Goal: Task Accomplishment & Management: Manage account settings

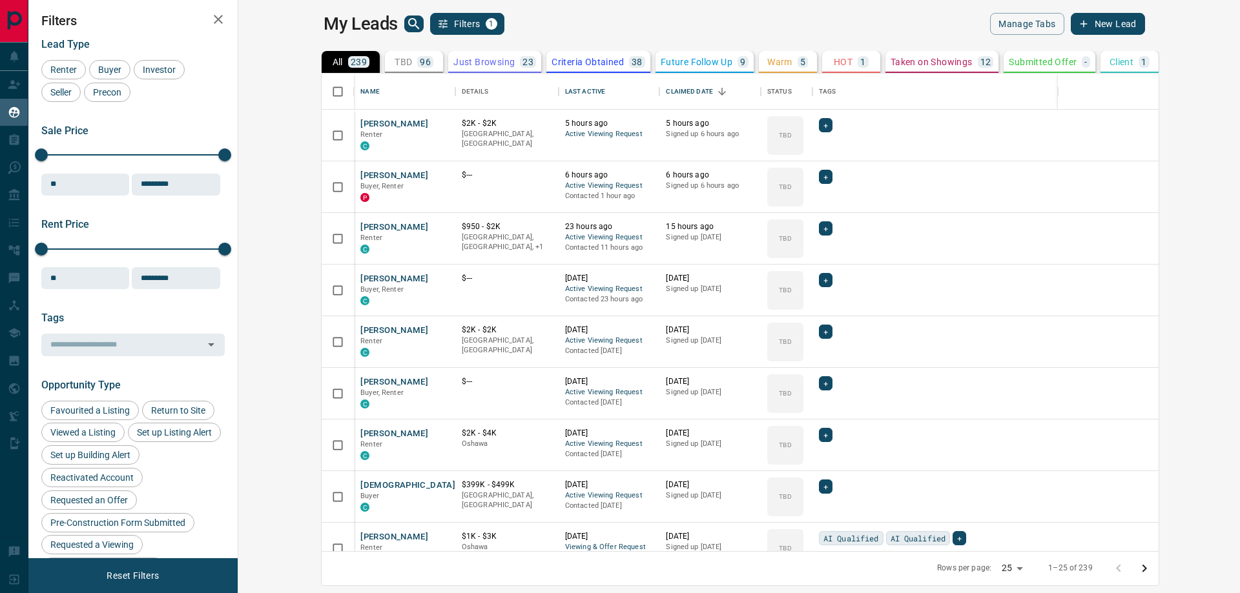
scroll to position [468, 986]
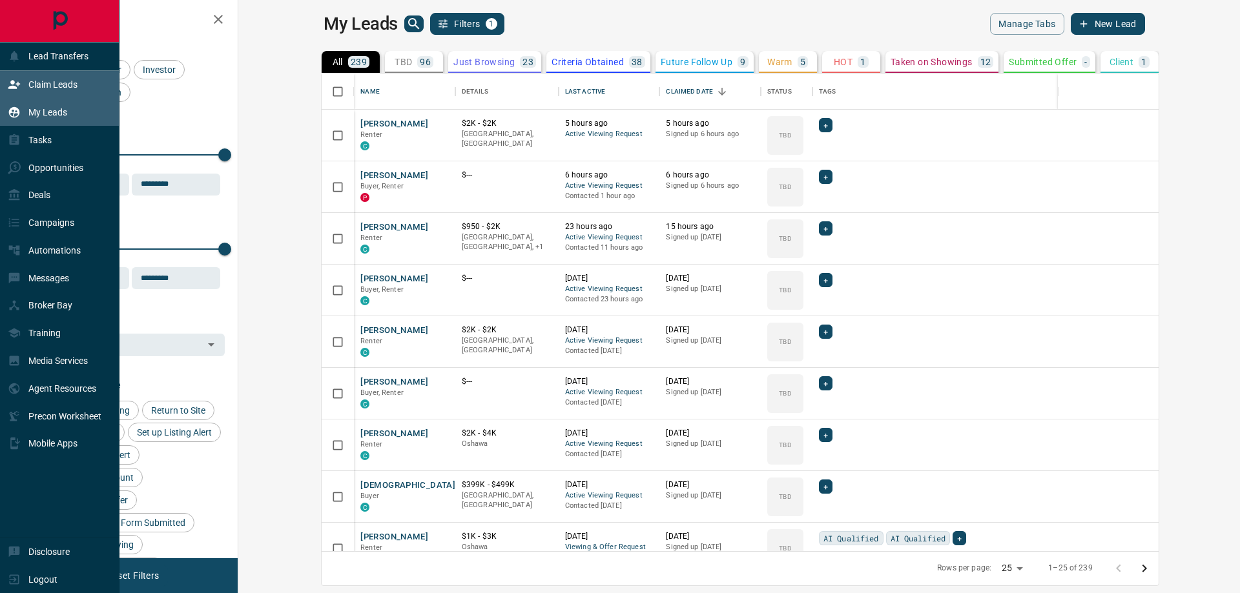
click at [21, 82] on div "Claim Leads" at bounding box center [43, 84] width 70 height 21
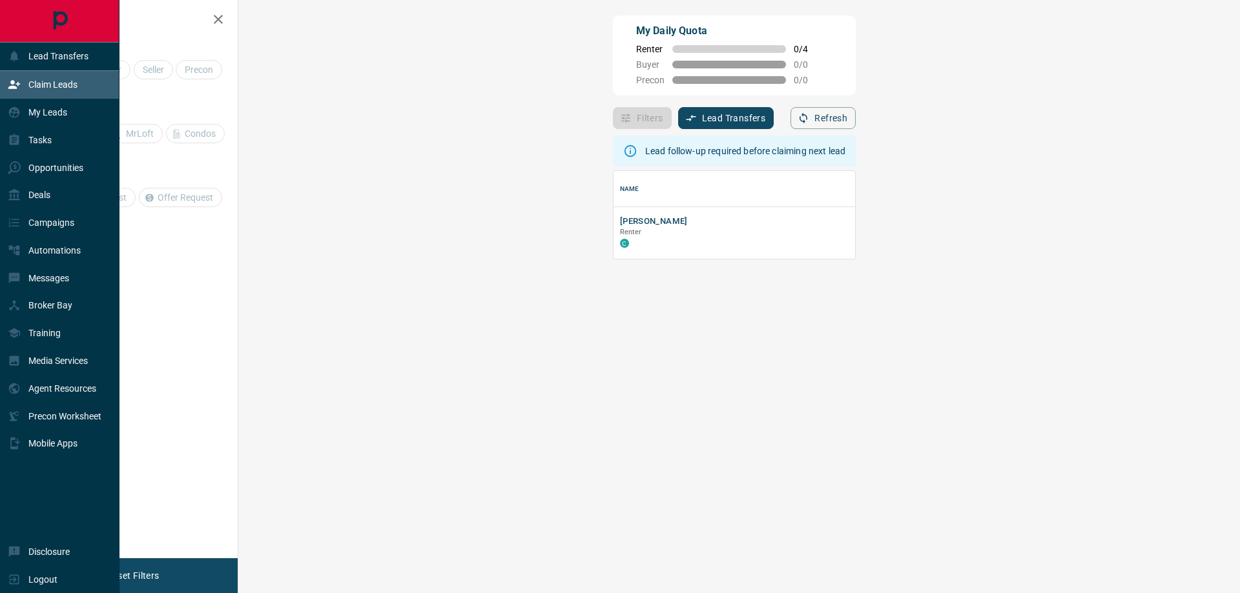
scroll to position [78, 964]
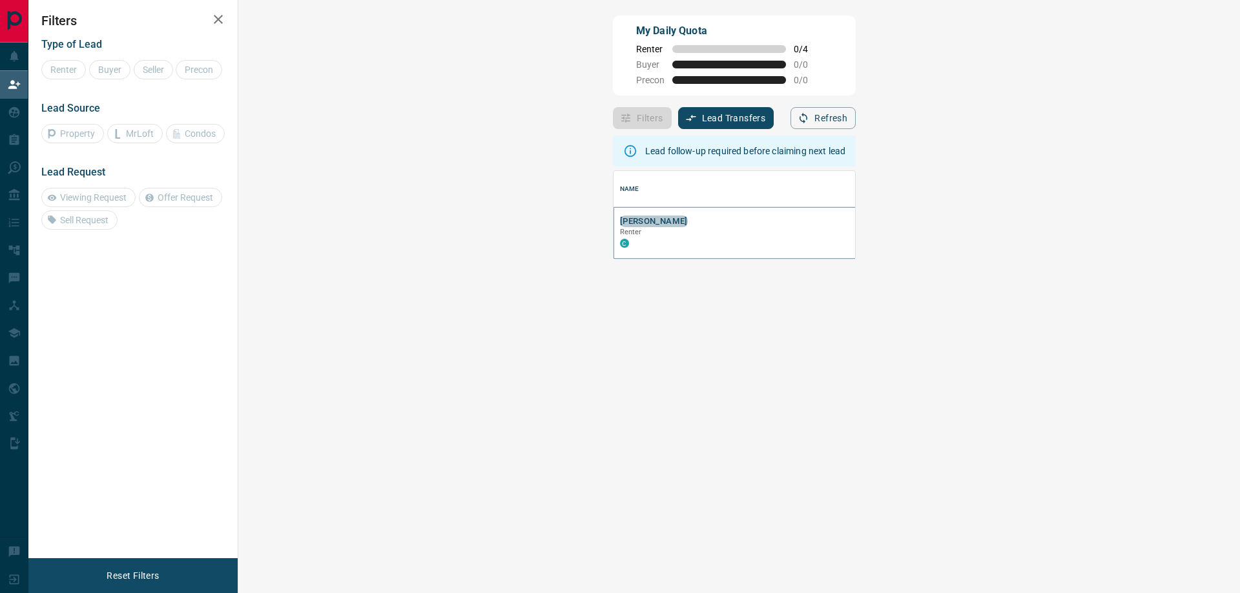
click at [620, 220] on button "[PERSON_NAME]" at bounding box center [654, 222] width 68 height 12
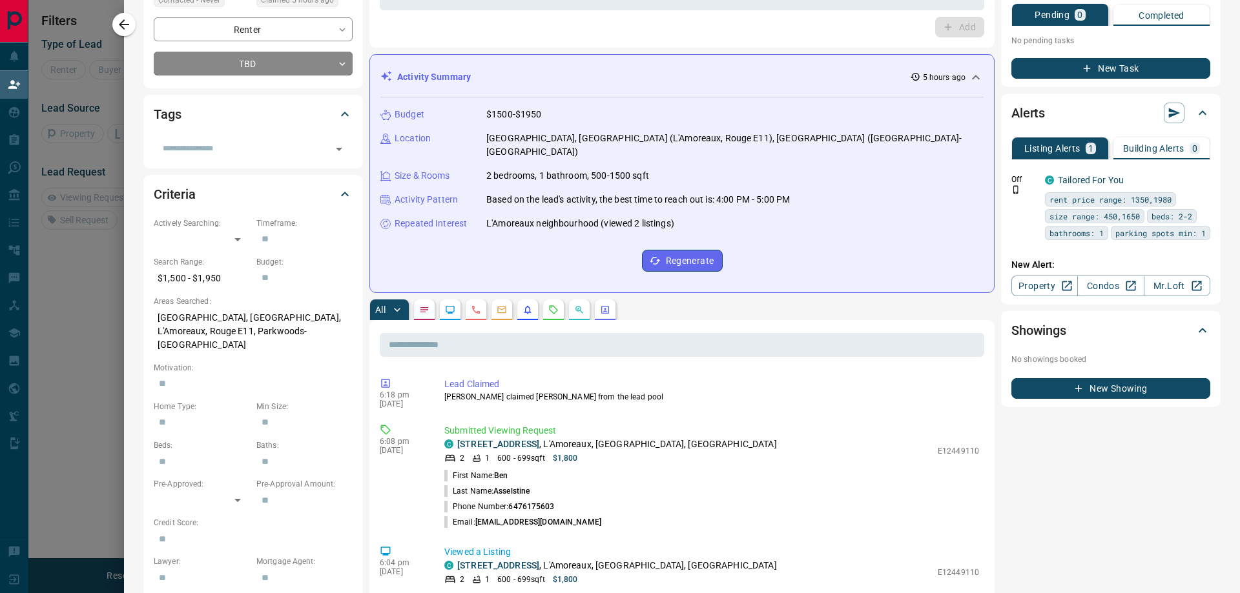
scroll to position [0, 0]
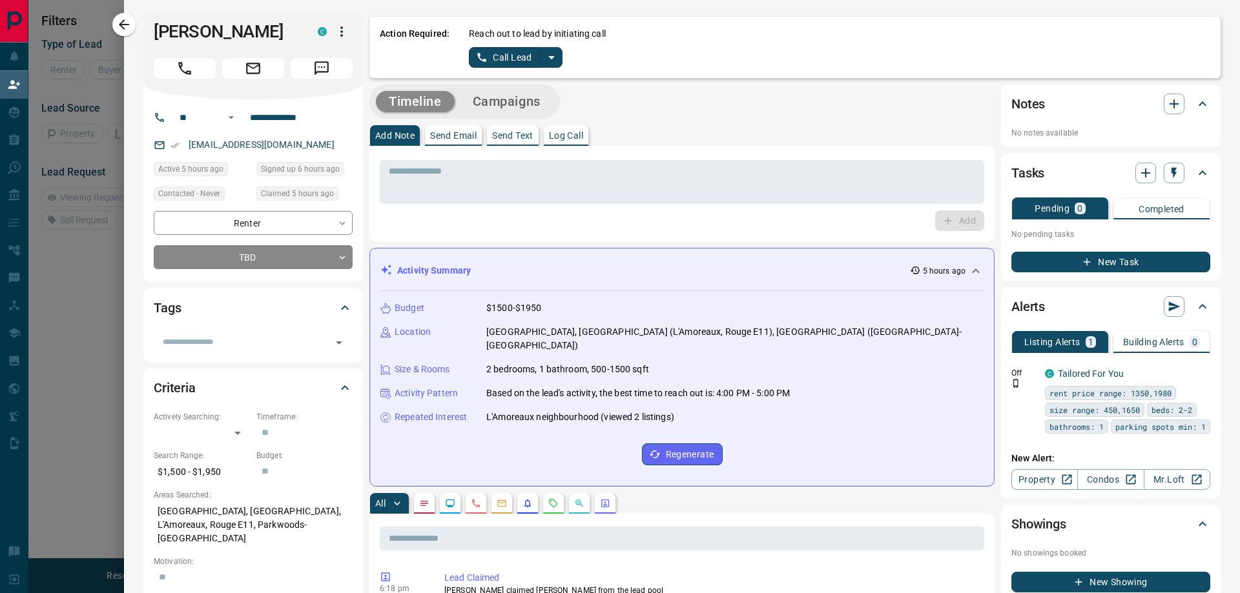
click at [541, 59] on button "split button" at bounding box center [551, 57] width 22 height 21
click at [515, 101] on li "Log Manual Call" at bounding box center [515, 101] width 79 height 19
click at [520, 59] on button "Log Manual Call" at bounding box center [511, 57] width 85 height 21
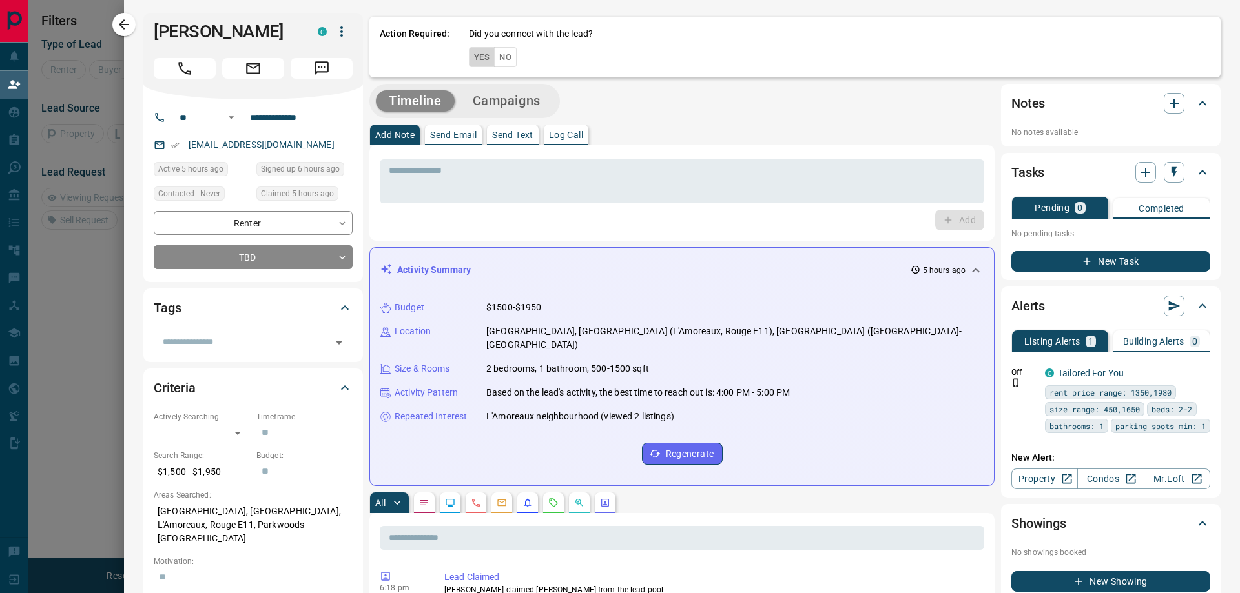
click at [484, 63] on button "Yes" at bounding box center [482, 57] width 26 height 20
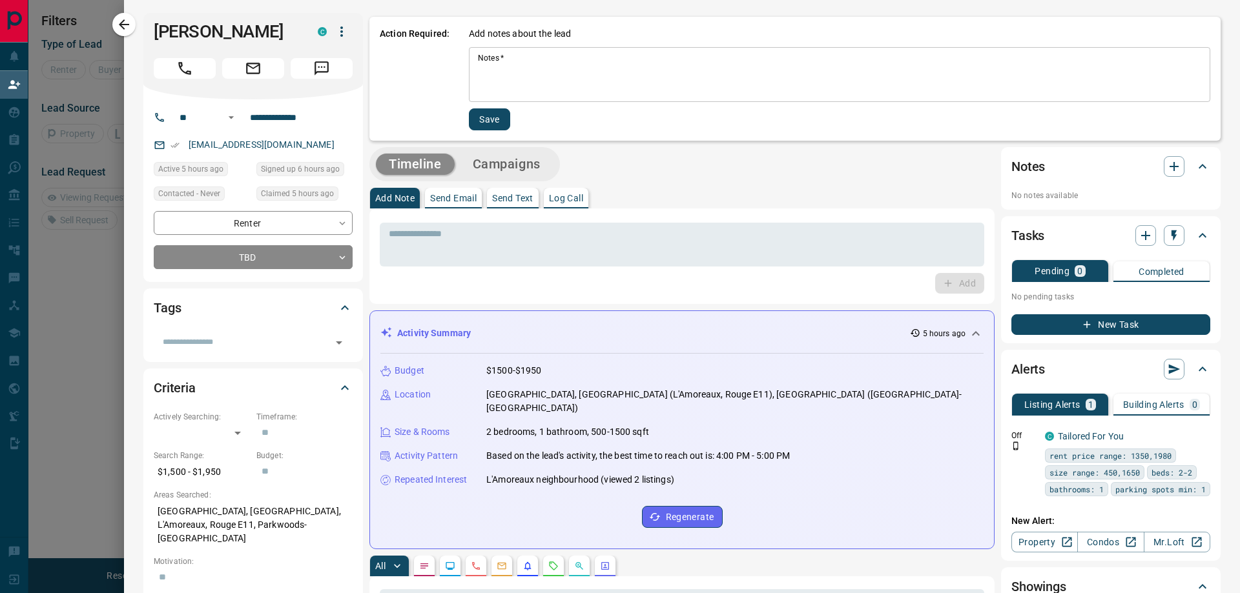
click at [503, 54] on textarea "Notes   *" at bounding box center [839, 75] width 723 height 44
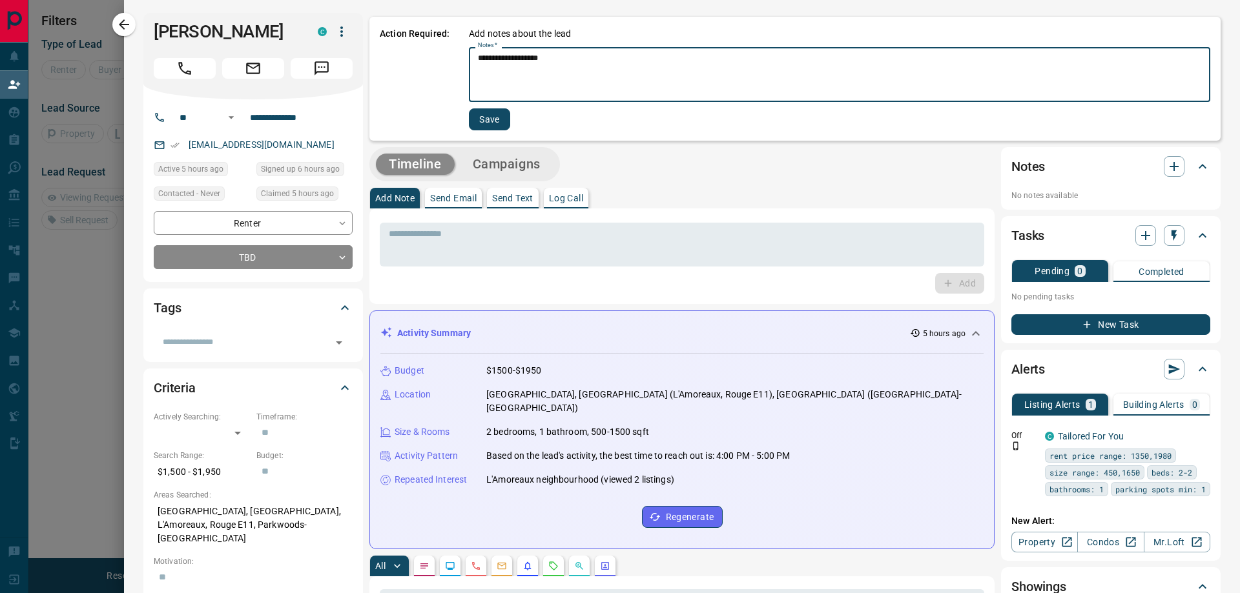
type textarea "**********"
click at [487, 117] on button "Save" at bounding box center [489, 119] width 41 height 22
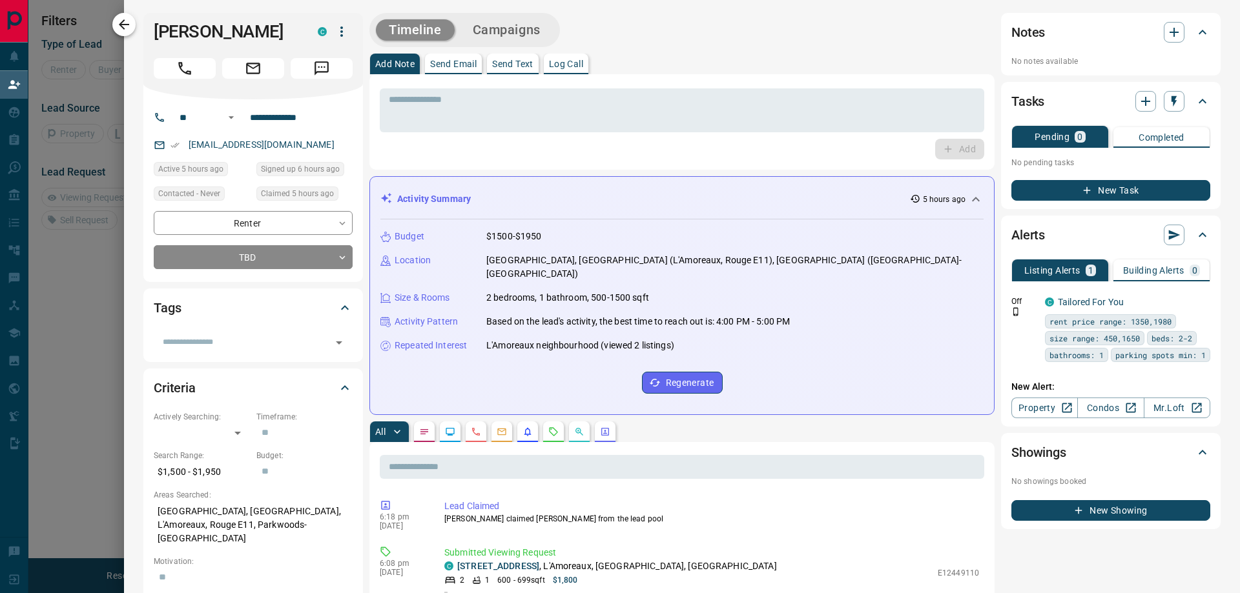
click at [124, 21] on icon "button" at bounding box center [123, 24] width 15 height 15
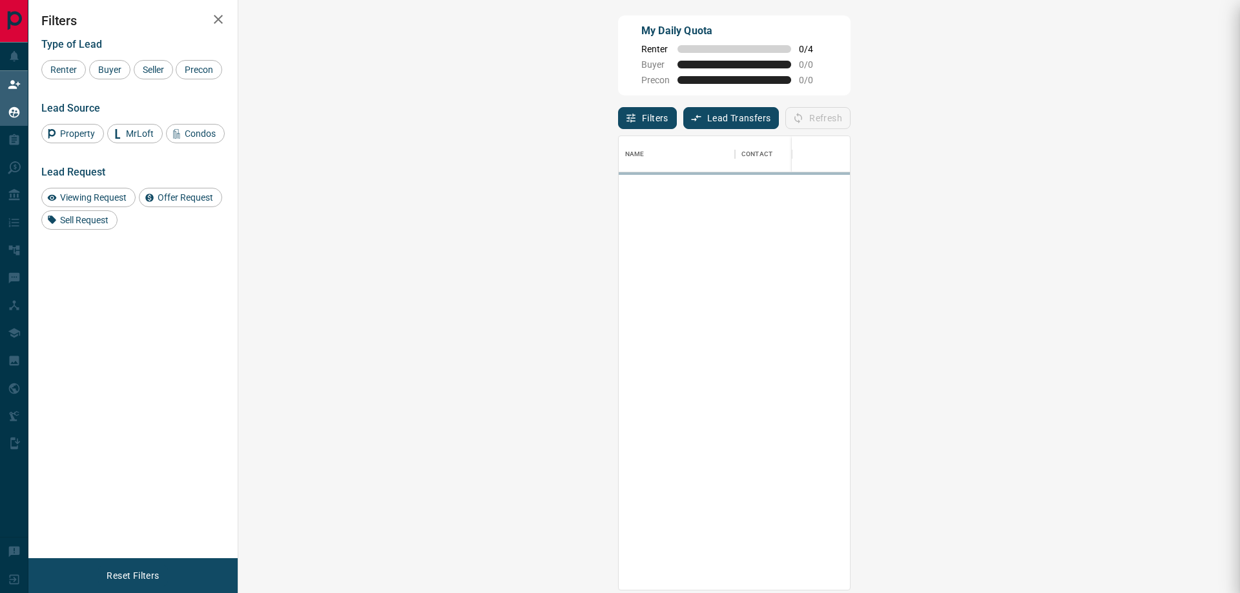
scroll to position [444, 964]
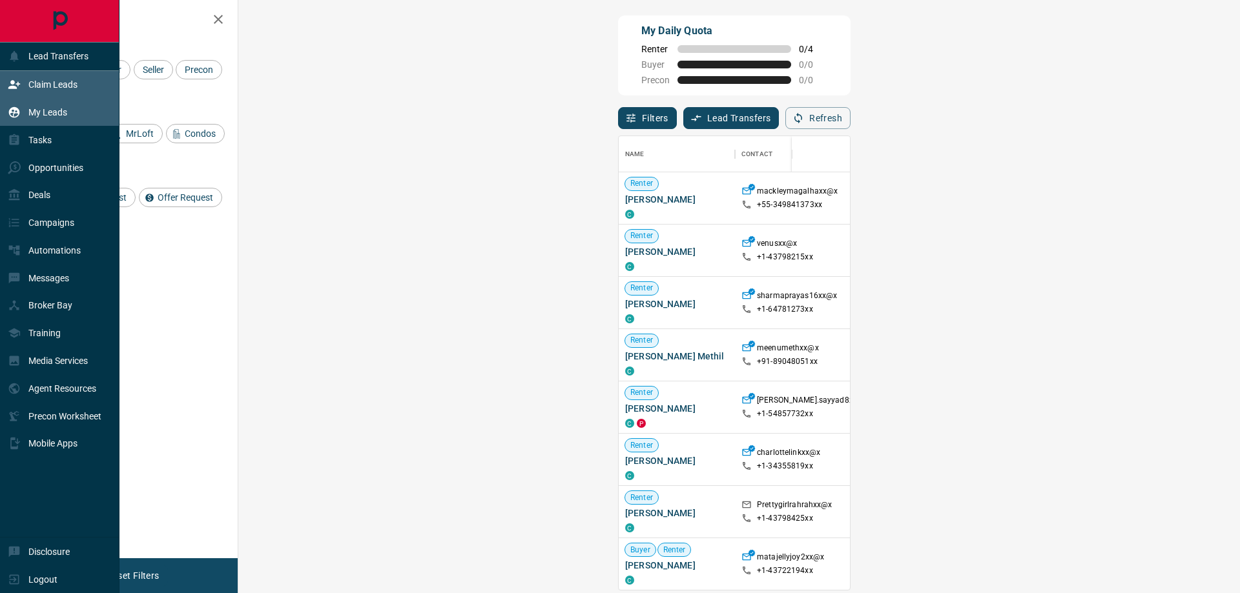
click at [46, 108] on p "My Leads" at bounding box center [47, 112] width 39 height 10
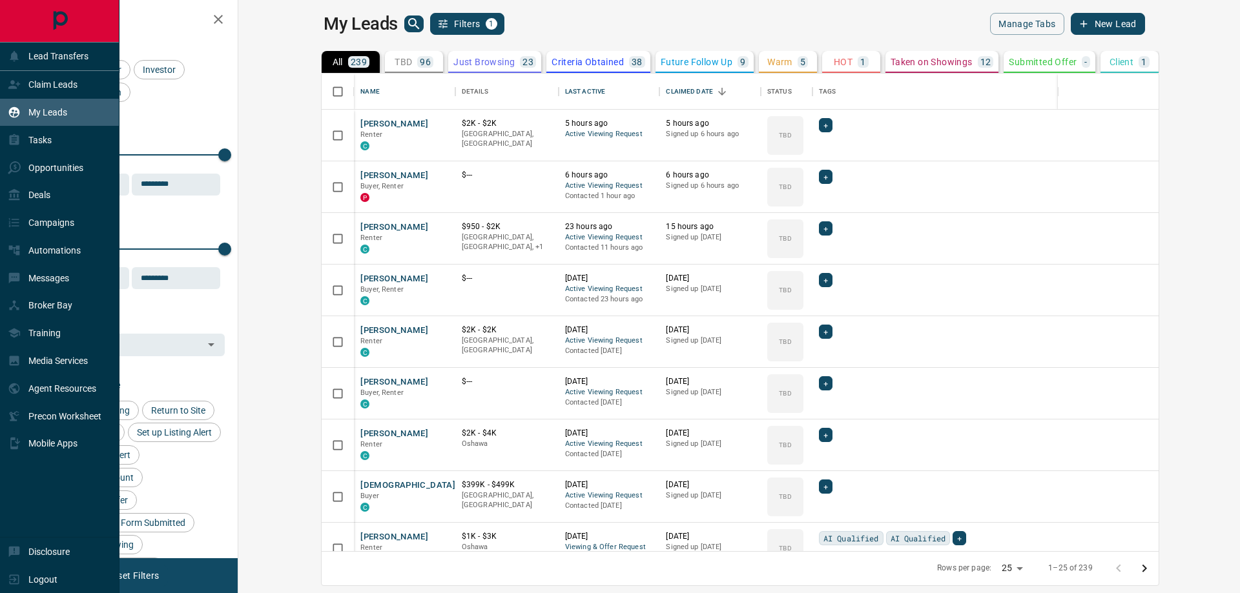
scroll to position [468, 986]
click at [39, 89] on p "Claim Leads" at bounding box center [52, 84] width 49 height 10
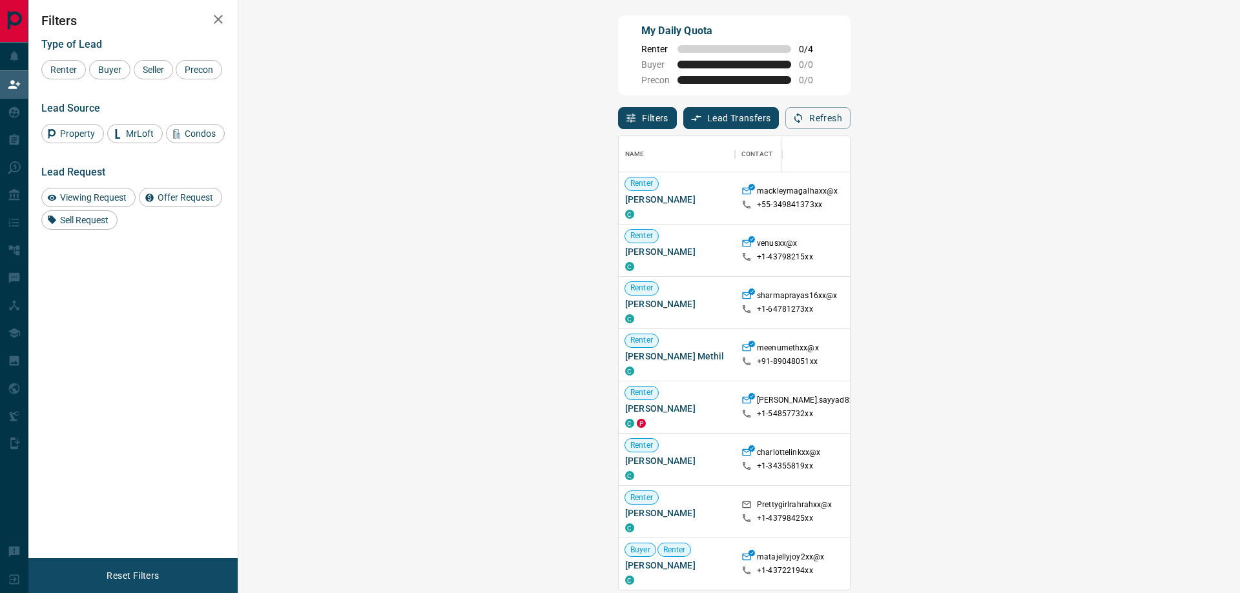
scroll to position [444, 964]
click at [618, 123] on button "Filters" at bounding box center [647, 118] width 59 height 22
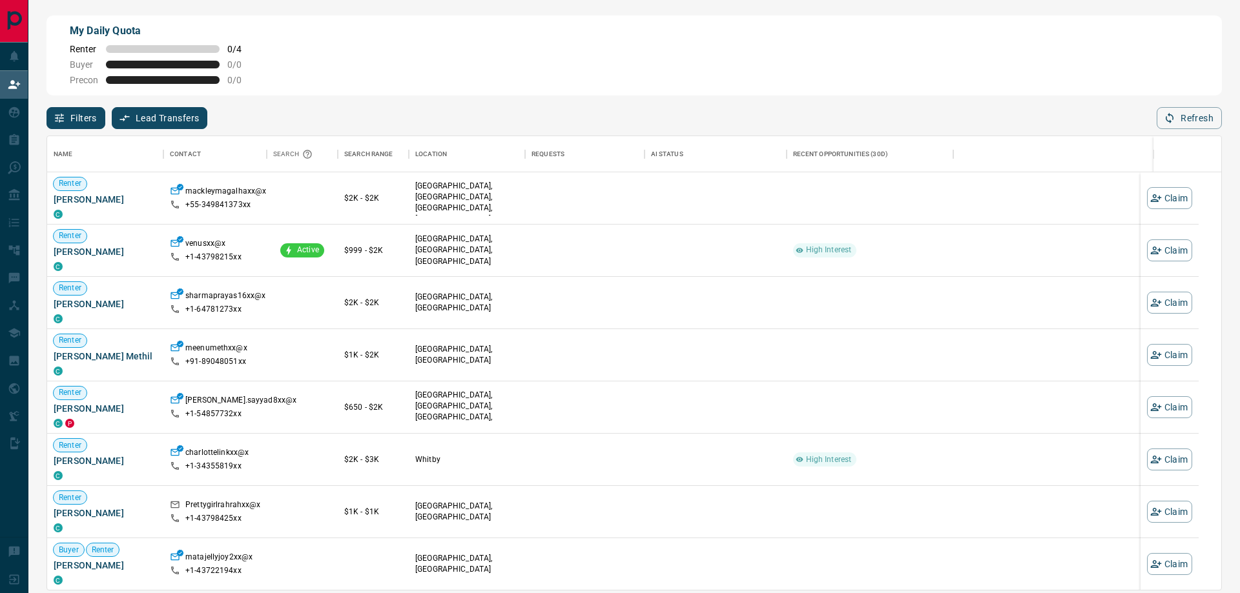
scroll to position [444, 1164]
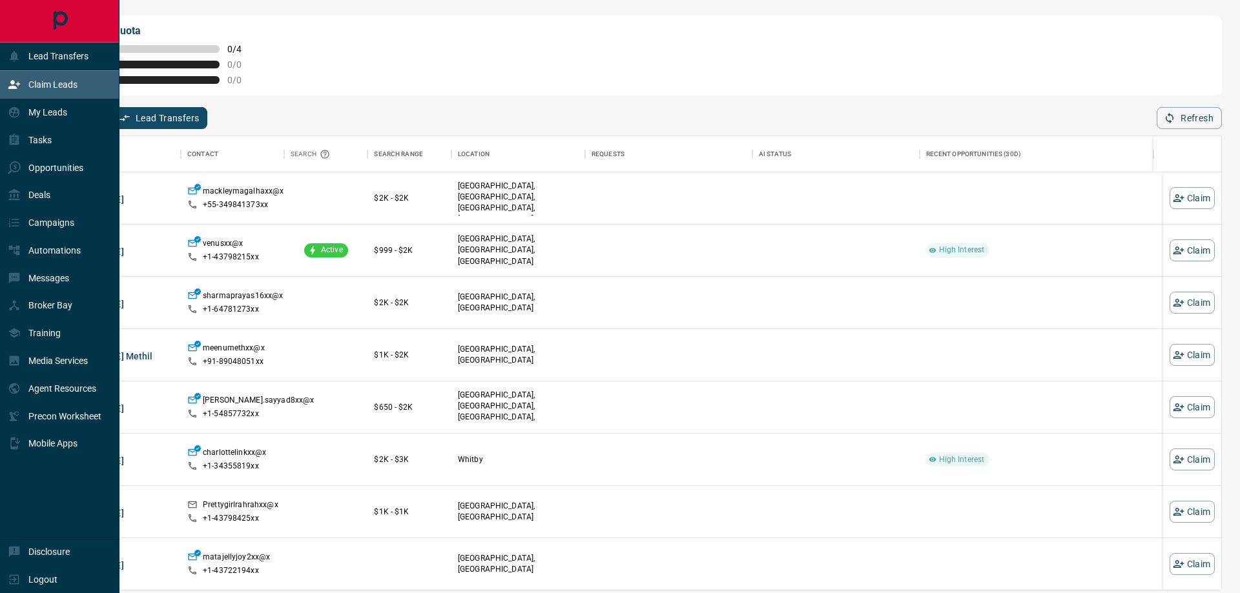
click at [42, 85] on p "Claim Leads" at bounding box center [52, 84] width 49 height 10
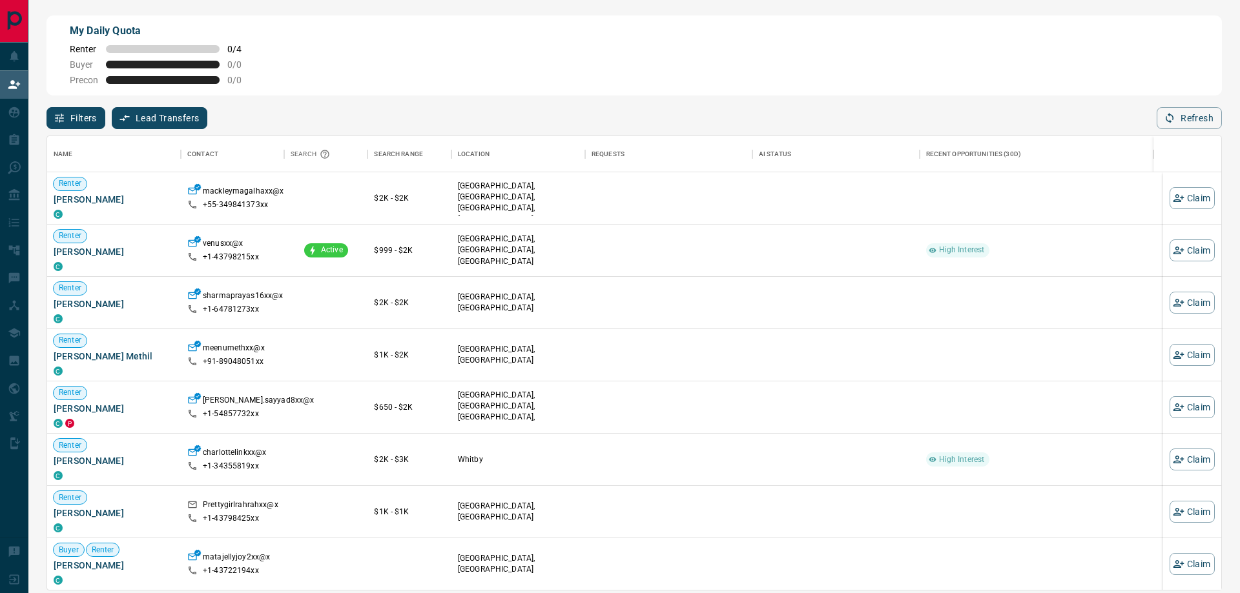
click at [81, 112] on button "Filters" at bounding box center [75, 118] width 59 height 22
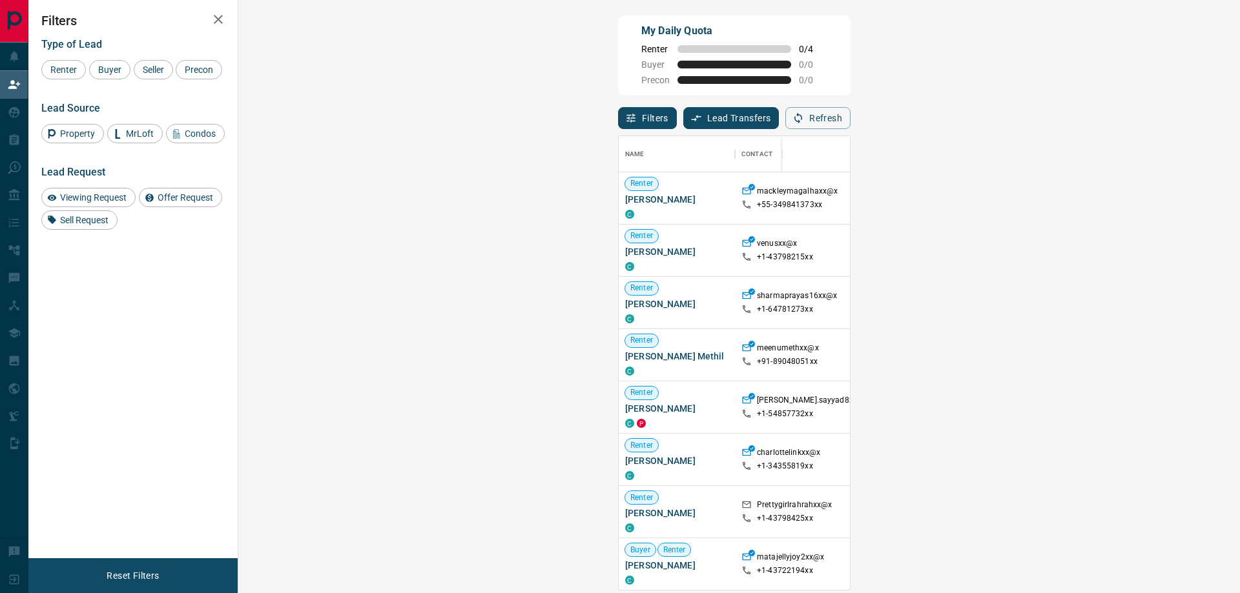
scroll to position [444, 964]
click at [110, 203] on span "Viewing Request" at bounding box center [94, 197] width 76 height 10
